Goal: Information Seeking & Learning: Compare options

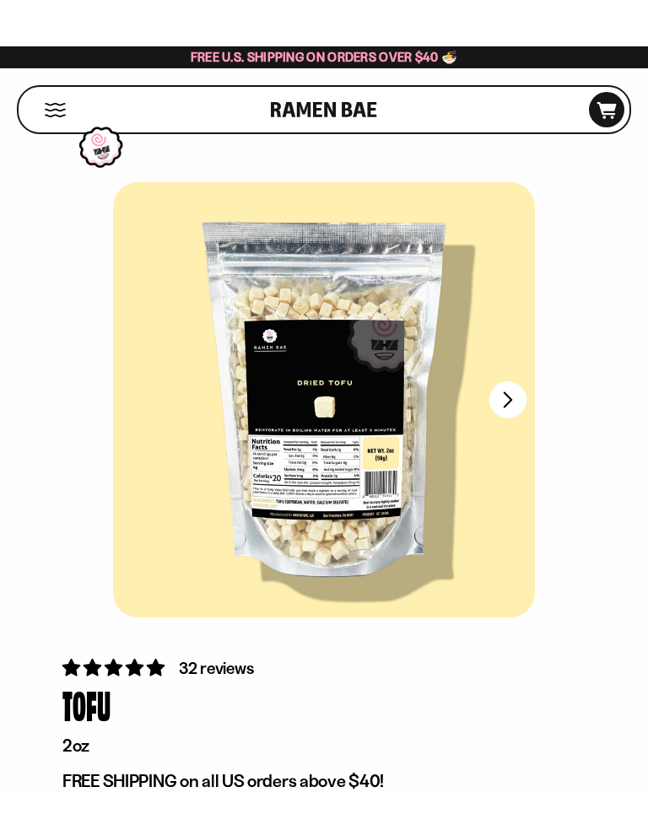
scroll to position [43, 0]
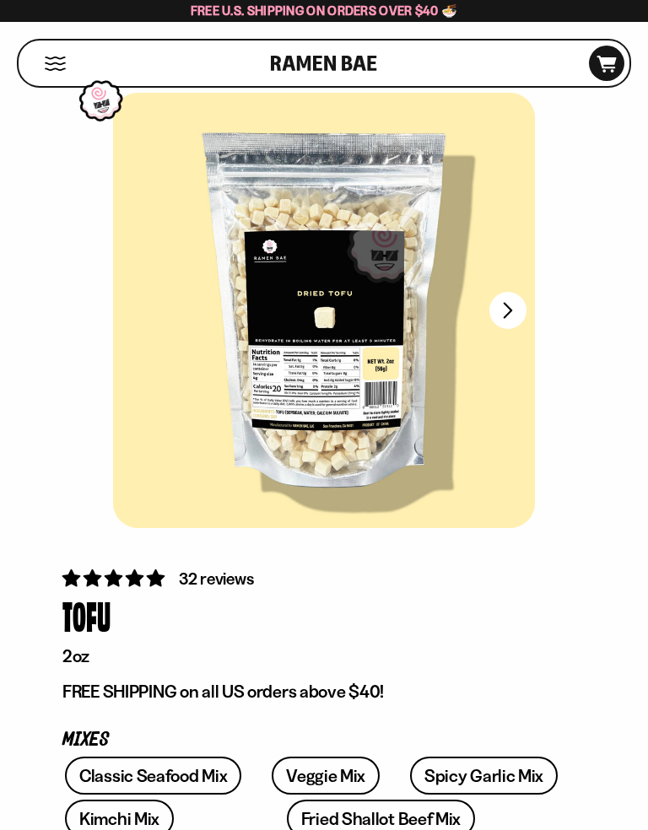
click at [364, 385] on div at bounding box center [324, 310] width 422 height 435
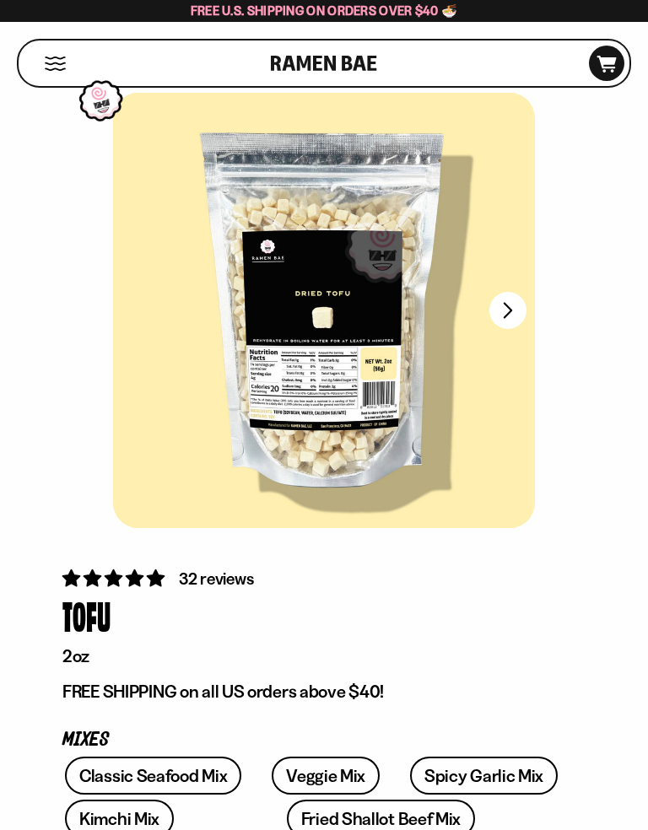
click at [512, 300] on button "FADCB6FD-DFAB-4417-9F21-029242090B77" at bounding box center [507, 310] width 37 height 37
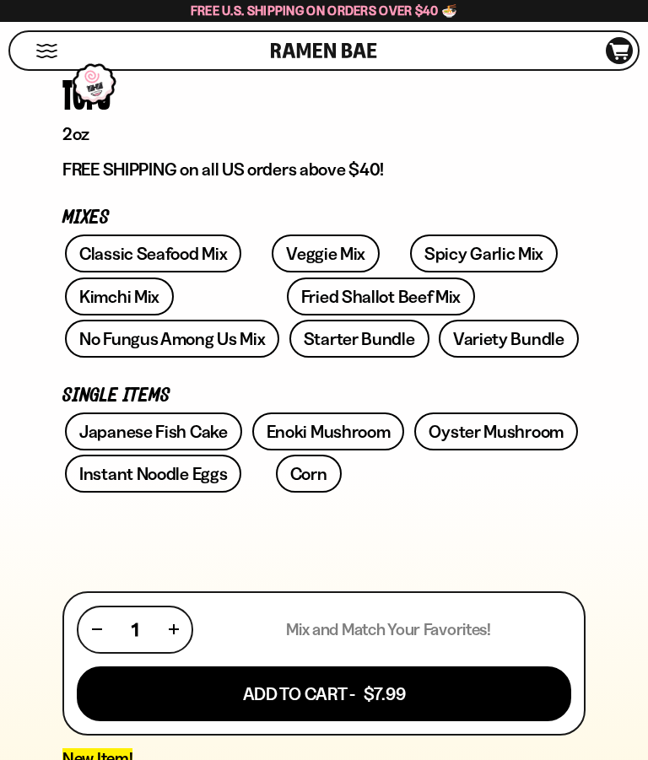
scroll to position [558, 0]
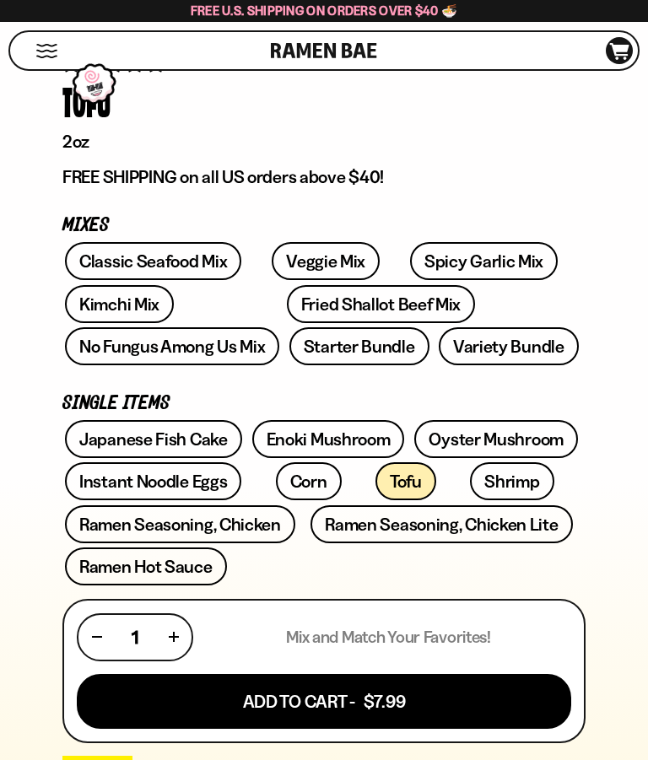
click at [99, 250] on link "Classic Seafood Mix" at bounding box center [153, 261] width 176 height 38
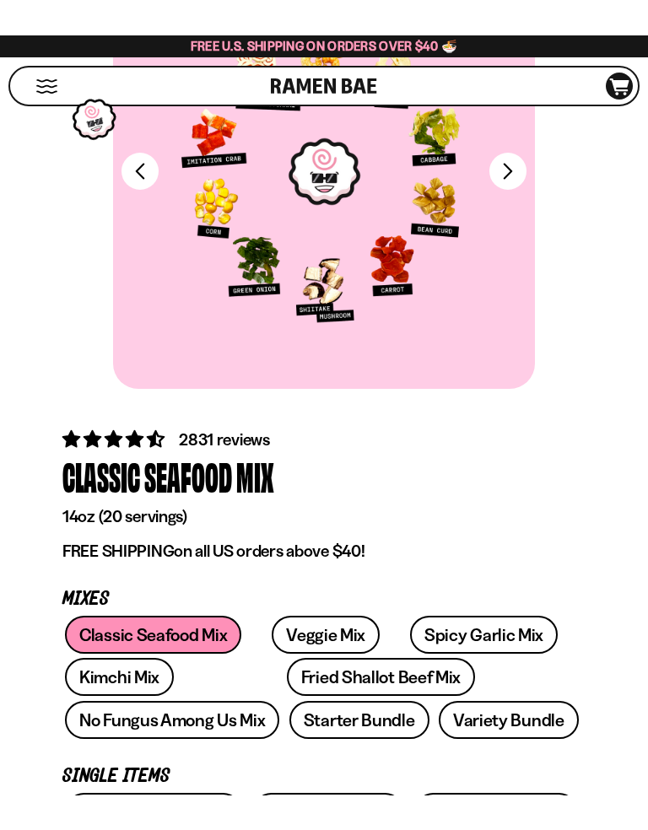
scroll to position [301, 0]
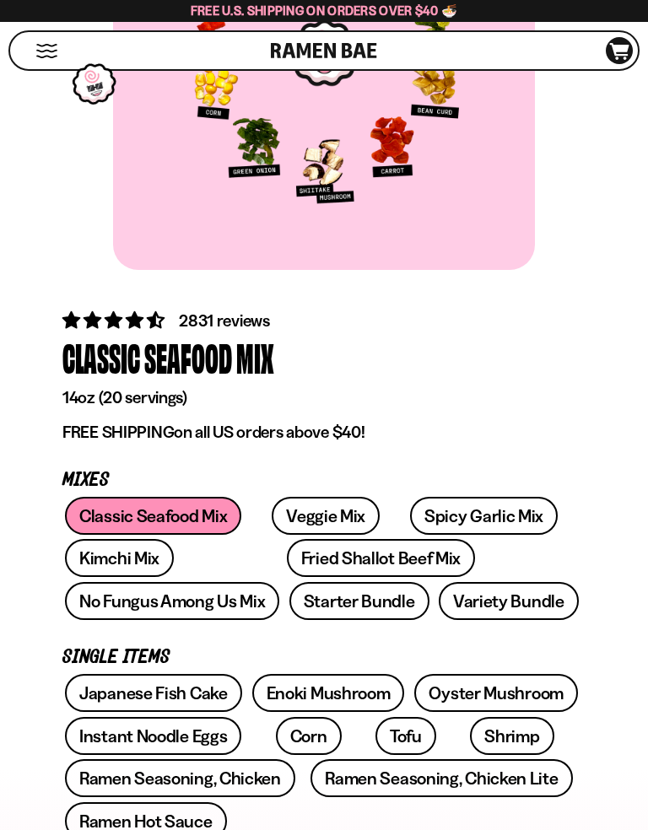
click at [322, 516] on link "Veggie Mix" at bounding box center [326, 516] width 108 height 38
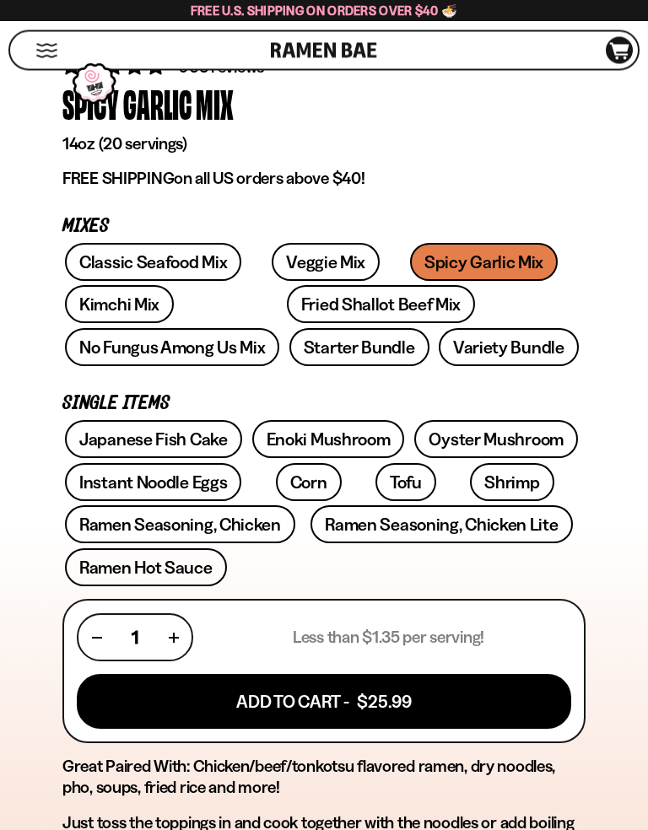
scroll to position [555, 0]
click at [279, 328] on link "No Fungus Among Us Mix" at bounding box center [172, 347] width 214 height 38
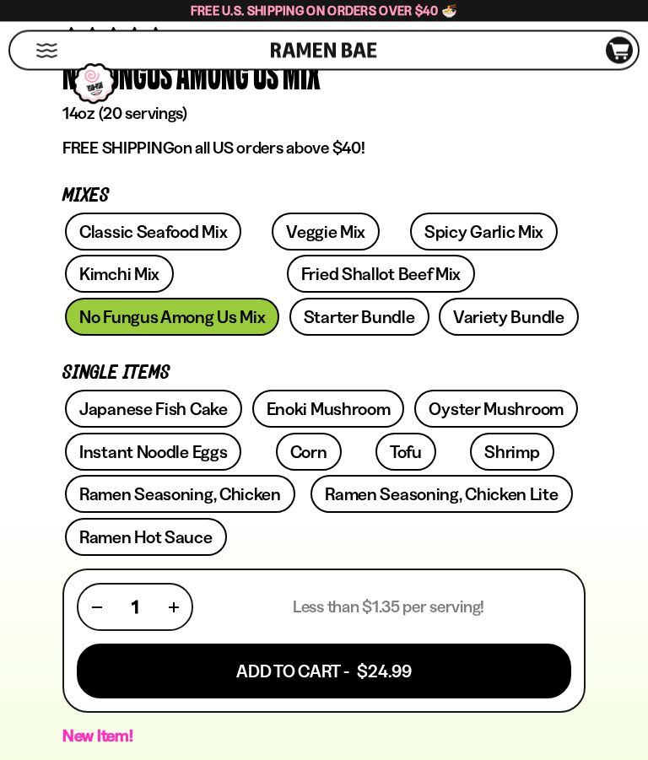
scroll to position [578, 0]
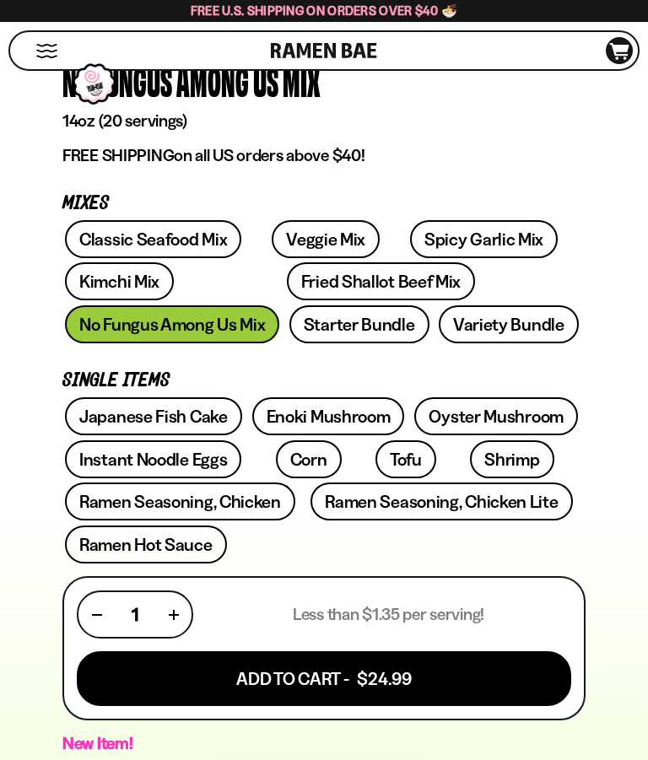
click at [289, 327] on link "Starter Bundle" at bounding box center [359, 325] width 140 height 38
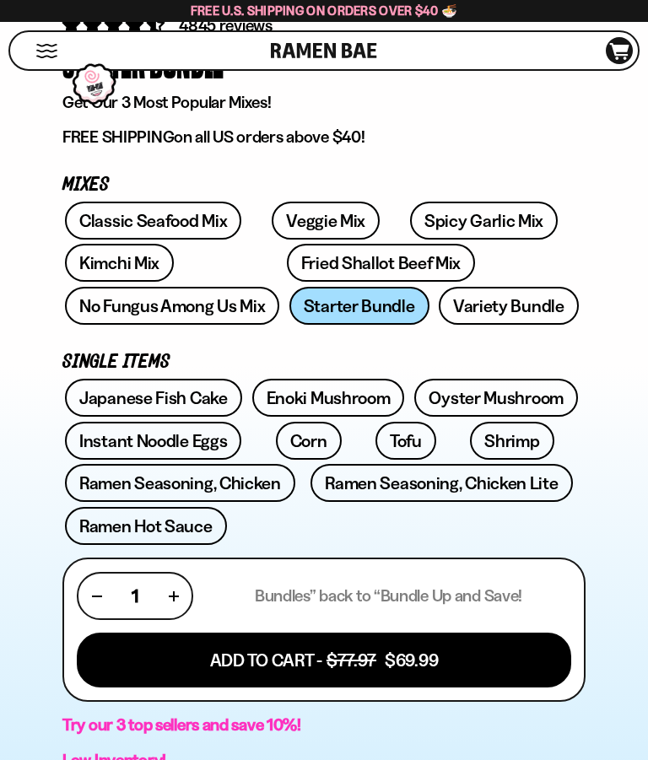
scroll to position [581, 0]
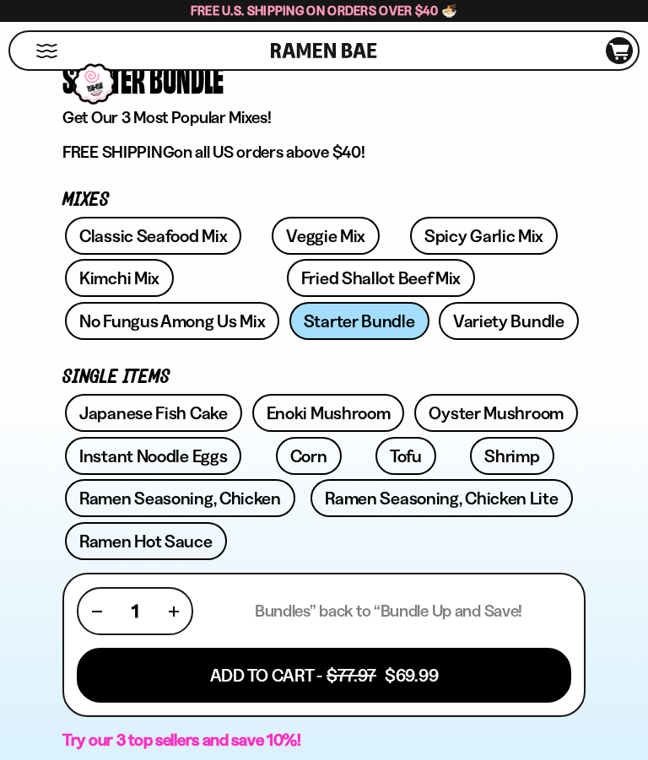
click at [91, 273] on link "Kimchi Mix" at bounding box center [119, 278] width 109 height 38
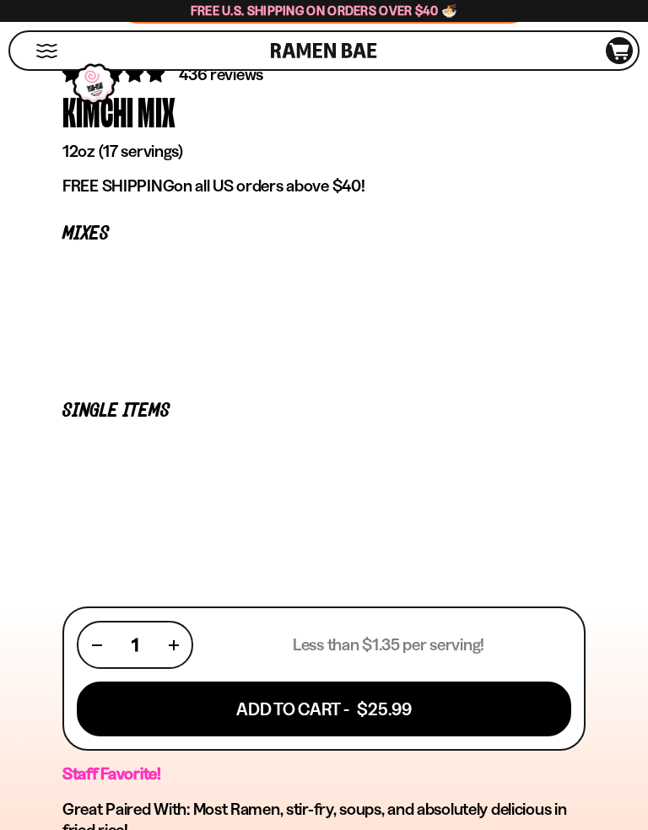
scroll to position [564, 0]
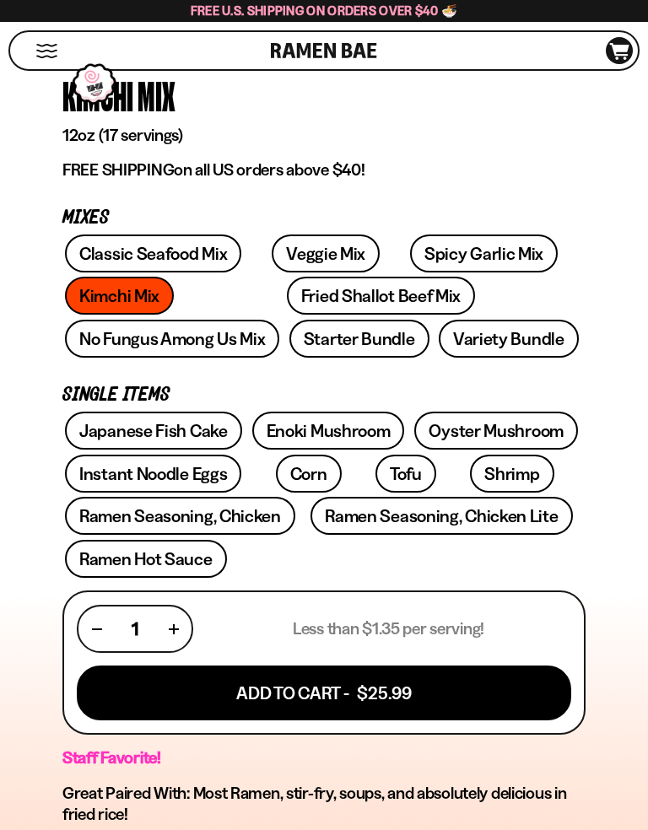
click at [367, 420] on link "Enoki Mushroom" at bounding box center [328, 431] width 153 height 38
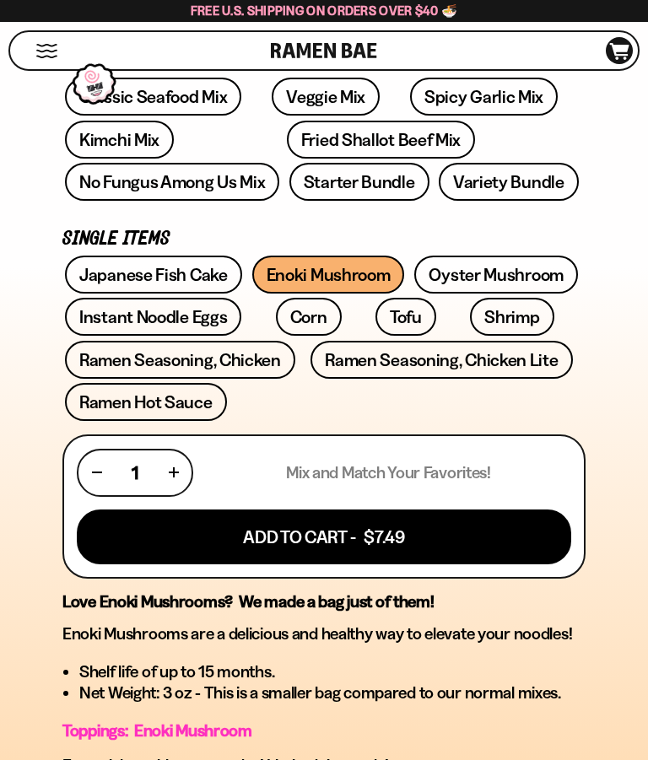
scroll to position [717, 0]
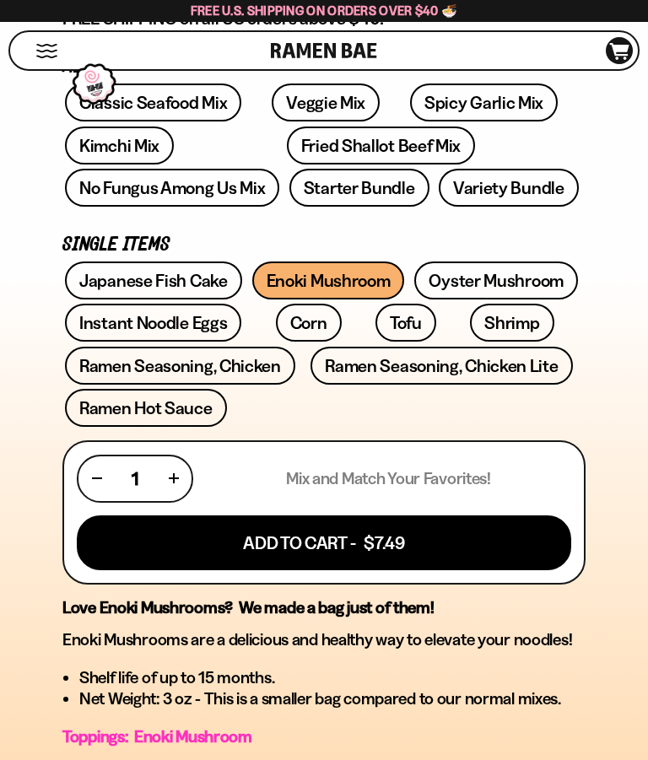
click at [506, 268] on link "Oyster Mushroom" at bounding box center [496, 281] width 164 height 38
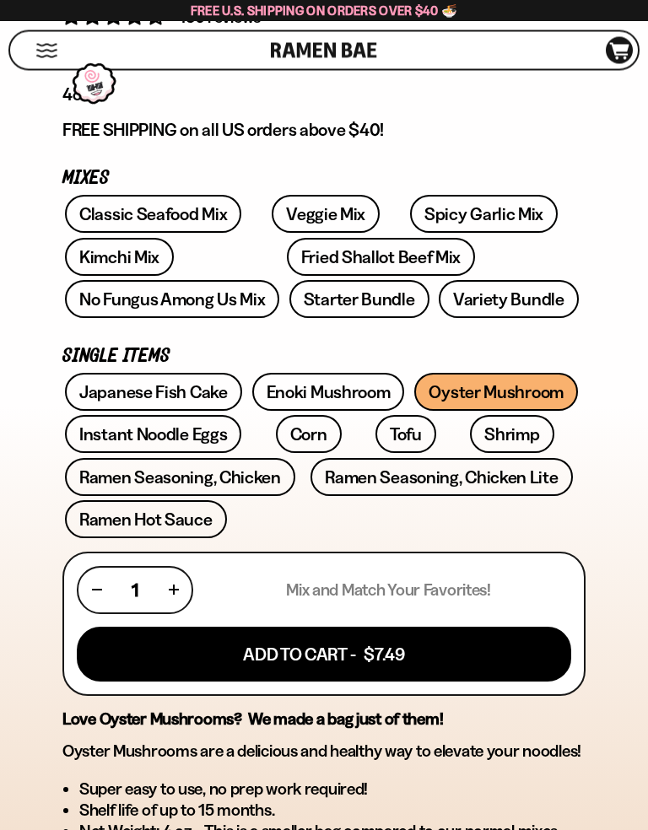
scroll to position [605, 0]
click at [413, 484] on link "Ramen Seasoning, Chicken Lite" at bounding box center [442, 477] width 262 height 38
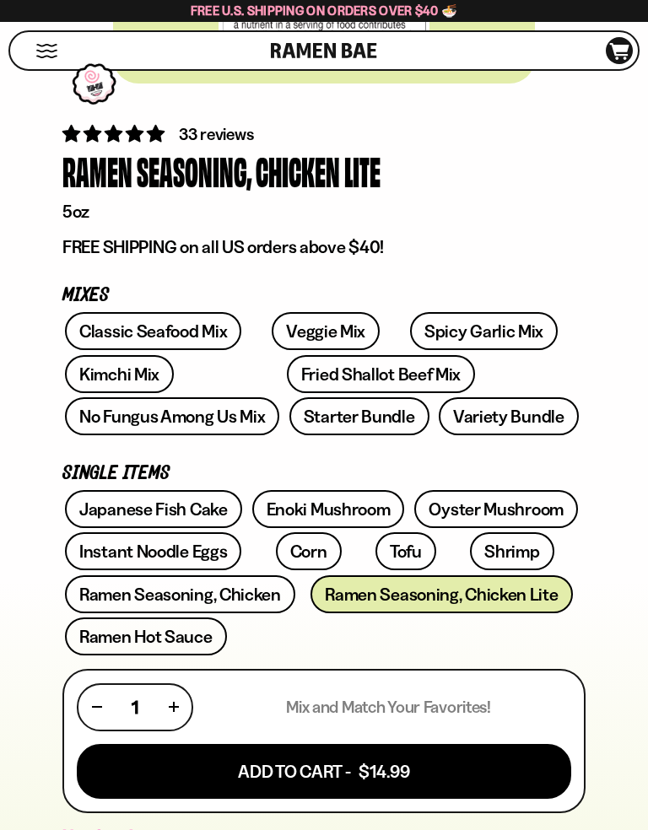
scroll to position [489, 0]
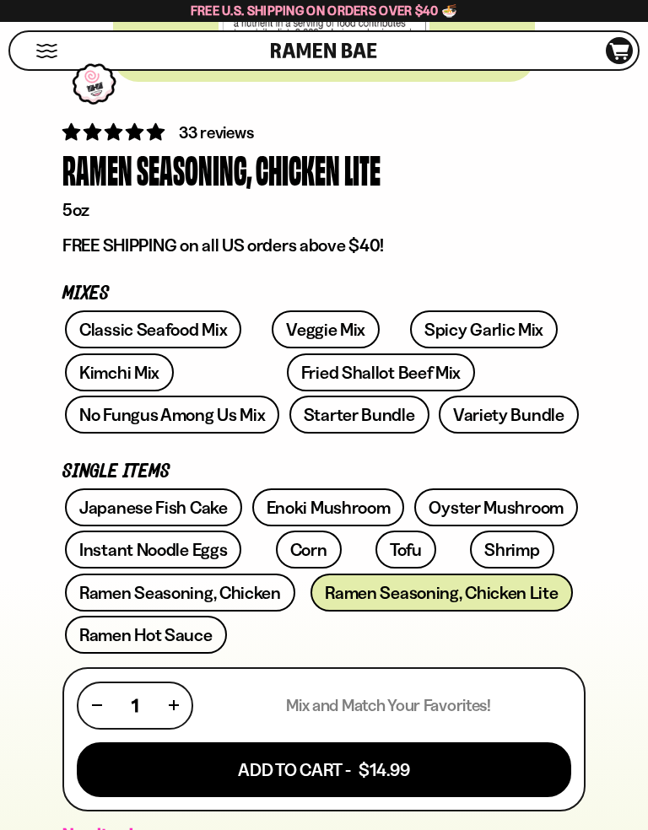
click at [260, 587] on link "Ramen Seasoning, Chicken" at bounding box center [180, 593] width 230 height 38
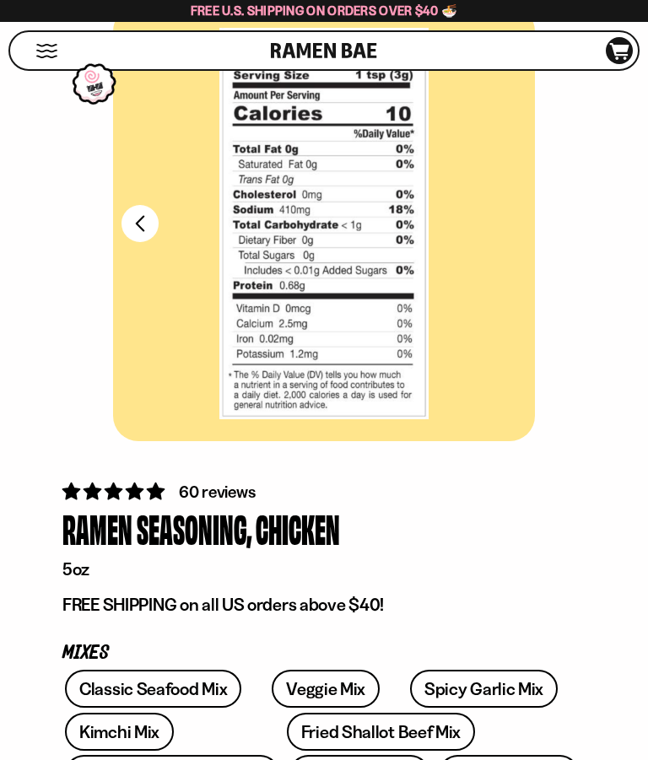
scroll to position [127, 0]
